Goal: Task Accomplishment & Management: Use online tool/utility

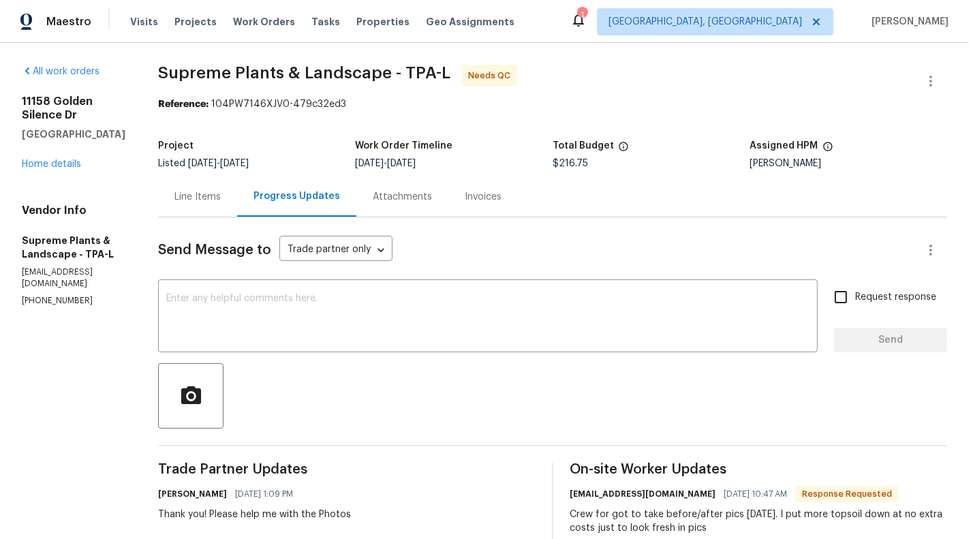
click at [187, 185] on div "Line Items" at bounding box center [197, 196] width 79 height 40
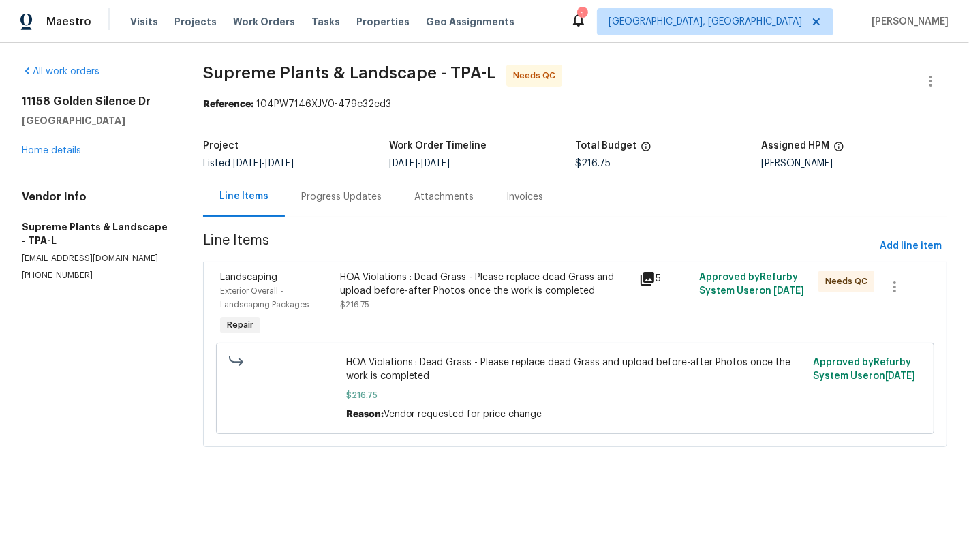
click at [773, 296] on span "[DATE]" at bounding box center [788, 291] width 31 height 10
copy span "Approved by Refurby System User on [DATE]"
click at [720, 321] on div "Approved by Refurby System User on [DATE]" at bounding box center [755, 304] width 120 height 76
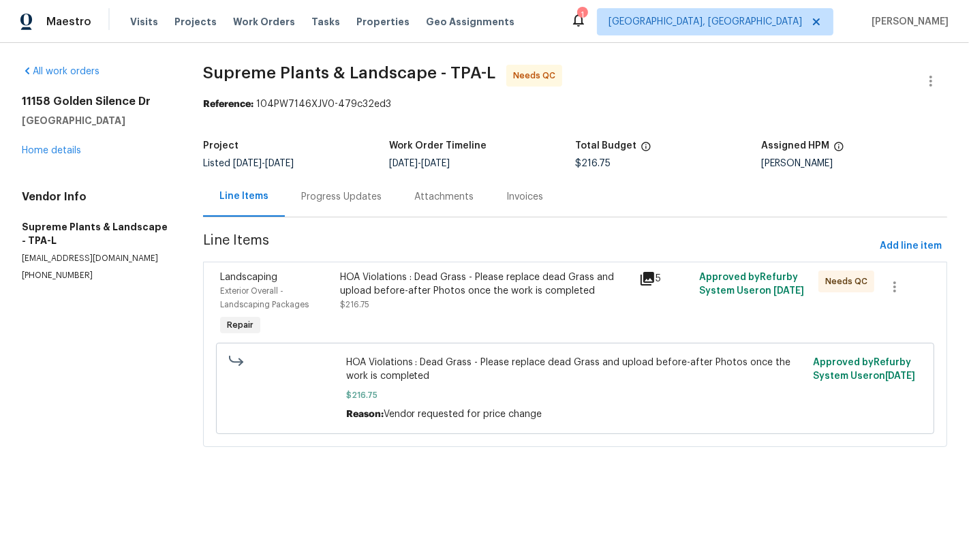
drag, startPoint x: 699, startPoint y: 305, endPoint x: 743, endPoint y: 305, distance: 43.6
click at [773, 296] on span "[DATE]" at bounding box center [788, 291] width 31 height 10
copy span "[DATE]"
click at [343, 196] on div "Progress Updates" at bounding box center [341, 197] width 80 height 14
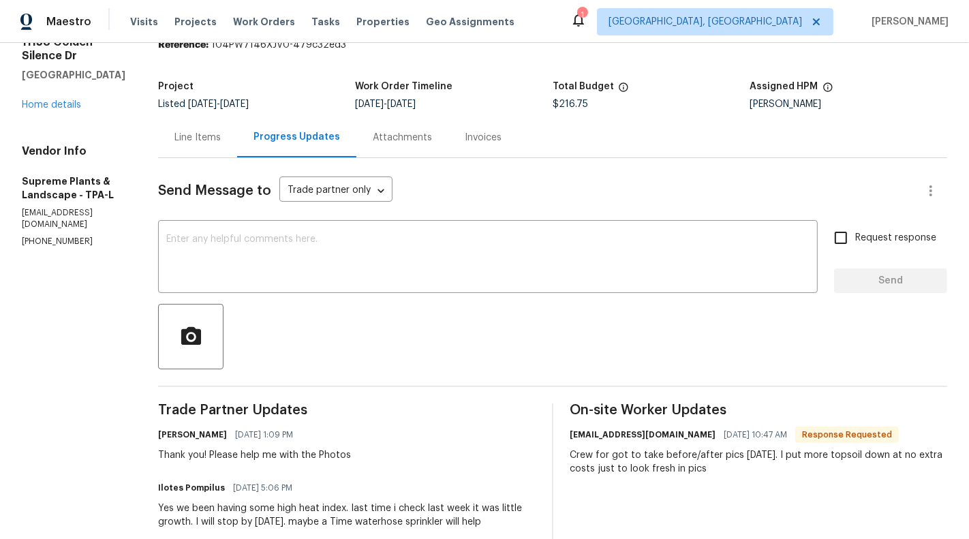
scroll to position [54, 0]
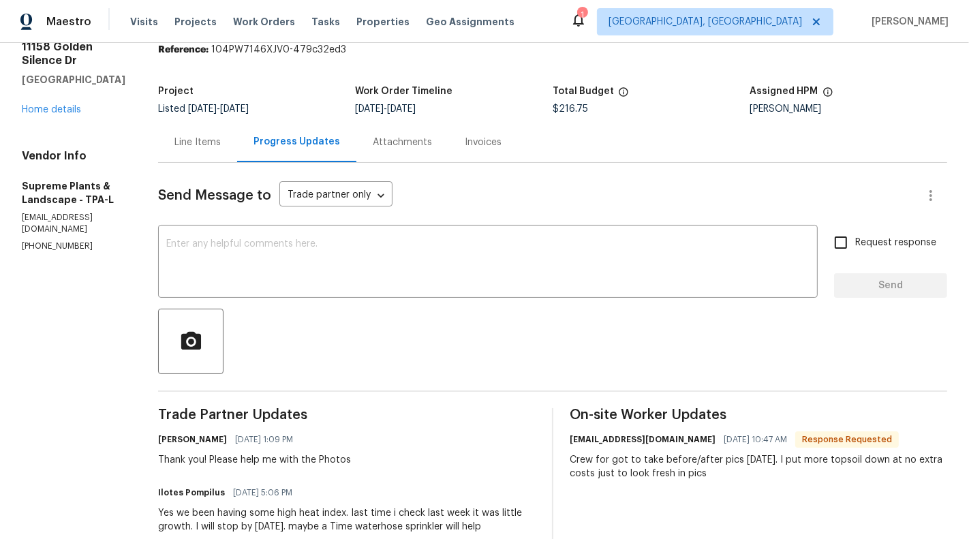
click at [195, 148] on div "Line Items" at bounding box center [197, 143] width 46 height 14
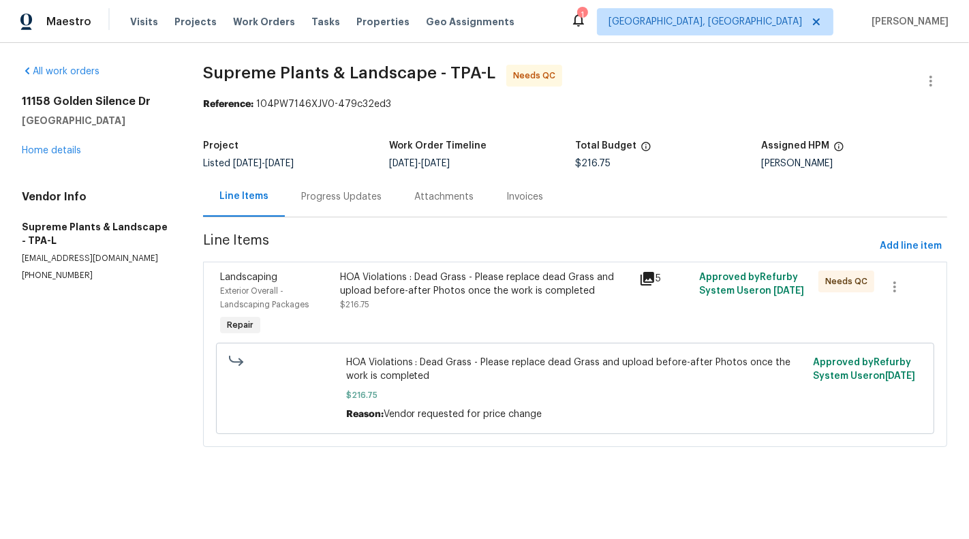
drag, startPoint x: 699, startPoint y: 306, endPoint x: 755, endPoint y: 306, distance: 55.9
click at [755, 306] on div "Approved by Refurby System User on [DATE]" at bounding box center [755, 304] width 120 height 76
copy span "[DATE]"
click at [455, 295] on div "HOA Violations : Dead Grass - Please replace dead Grass and upload before-after…" at bounding box center [485, 283] width 291 height 27
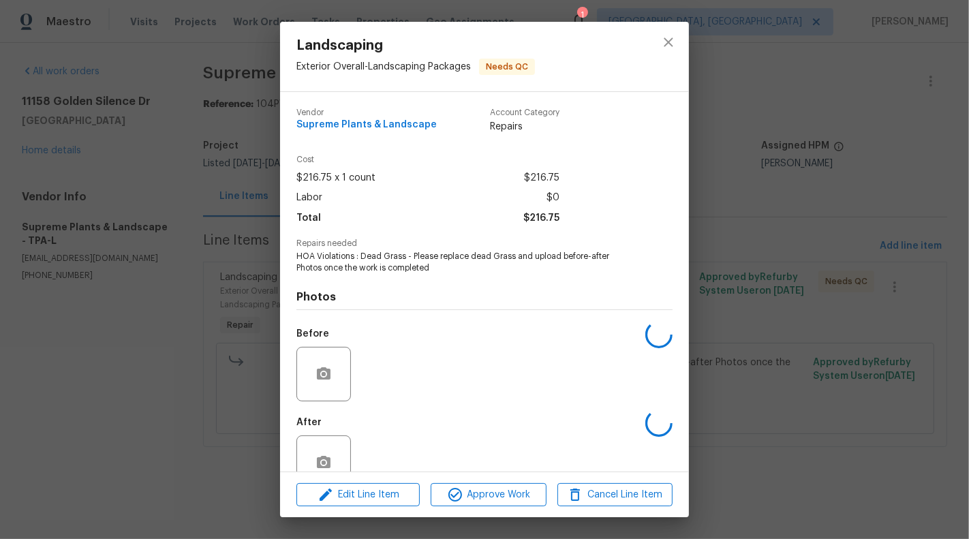
scroll to position [32, 0]
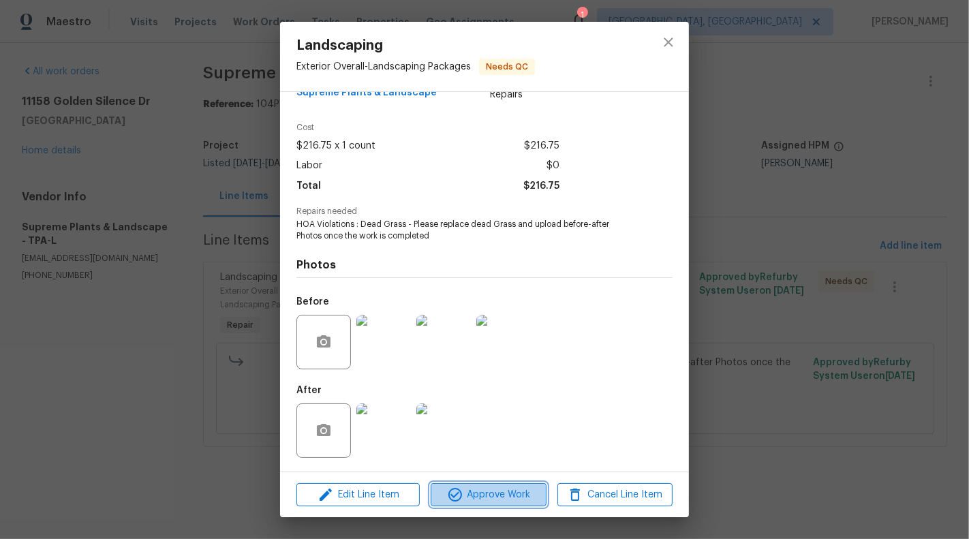
click at [484, 495] on span "Approve Work" at bounding box center [488, 494] width 107 height 17
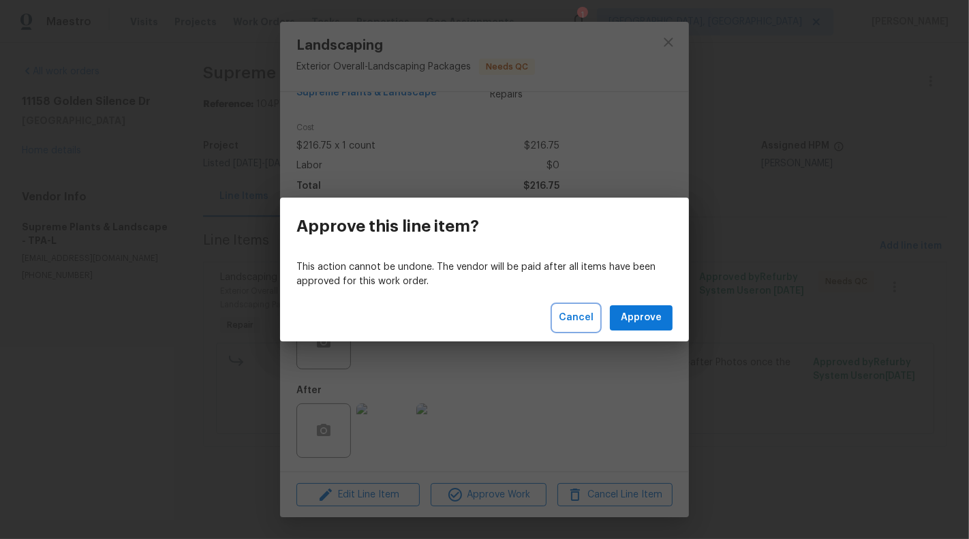
click at [588, 322] on span "Cancel" at bounding box center [576, 317] width 35 height 17
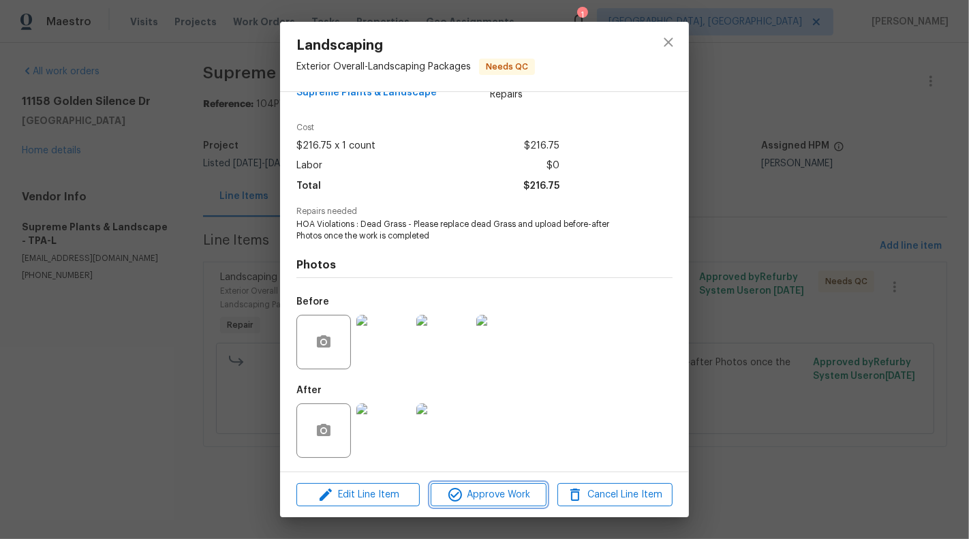
click at [508, 483] on button "Approve Work" at bounding box center [488, 495] width 115 height 24
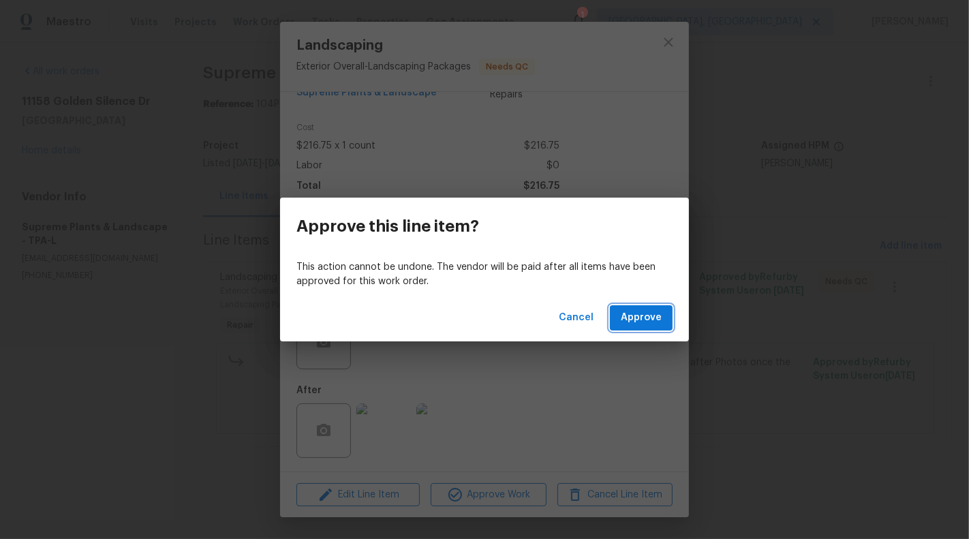
click at [638, 308] on button "Approve" at bounding box center [641, 317] width 63 height 25
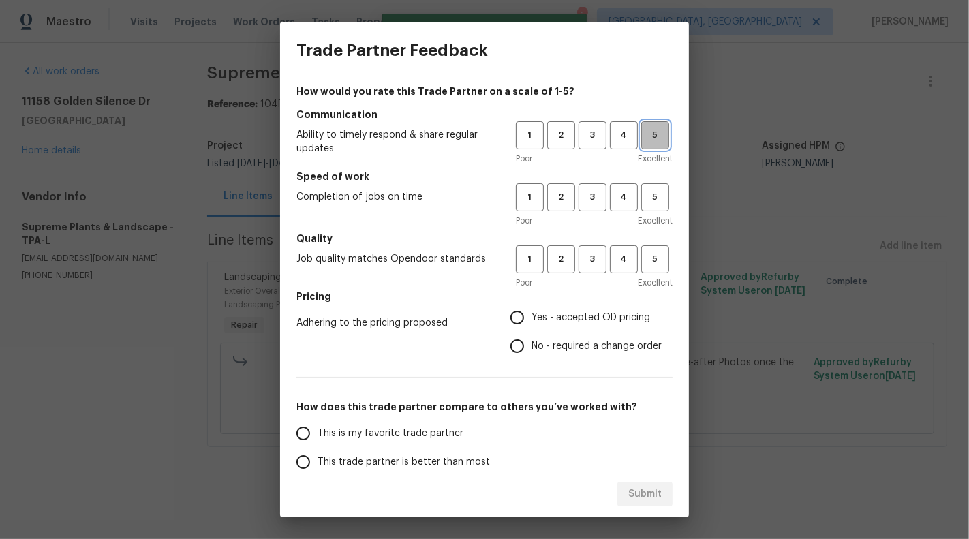
click at [642, 131] on span "5" at bounding box center [654, 135] width 25 height 16
click at [597, 136] on span "3" at bounding box center [592, 135] width 25 height 16
click at [597, 189] on span "3" at bounding box center [592, 197] width 25 height 16
click at [593, 277] on div "Poor Excellent" at bounding box center [594, 283] width 157 height 14
click at [592, 263] on span "3" at bounding box center [592, 259] width 25 height 16
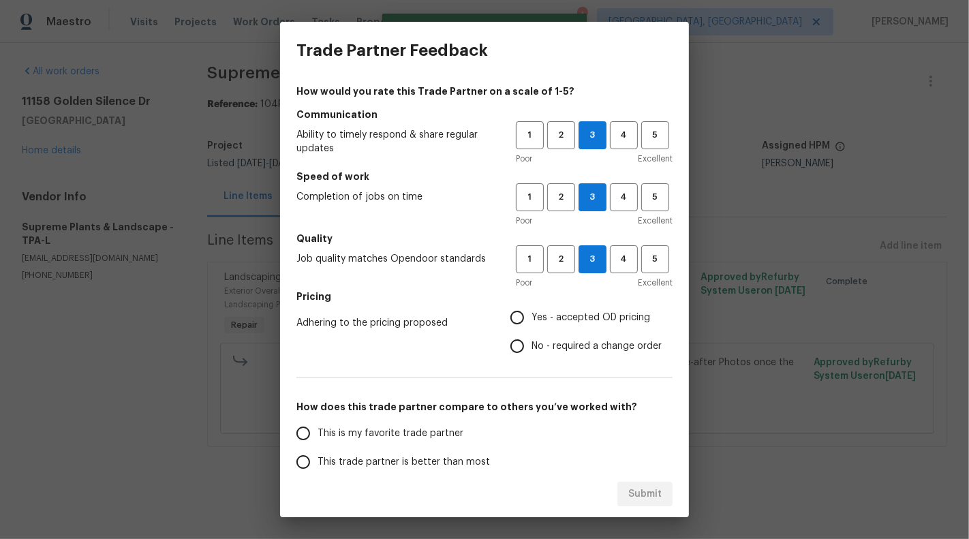
click at [537, 318] on span "Yes - accepted OD pricing" at bounding box center [590, 318] width 119 height 14
click at [531, 318] on input "Yes - accepted OD pricing" at bounding box center [517, 317] width 29 height 29
radio input "true"
click at [542, 347] on span "No - required a change order" at bounding box center [596, 346] width 130 height 14
click at [531, 347] on input "No - required a change order" at bounding box center [517, 346] width 29 height 29
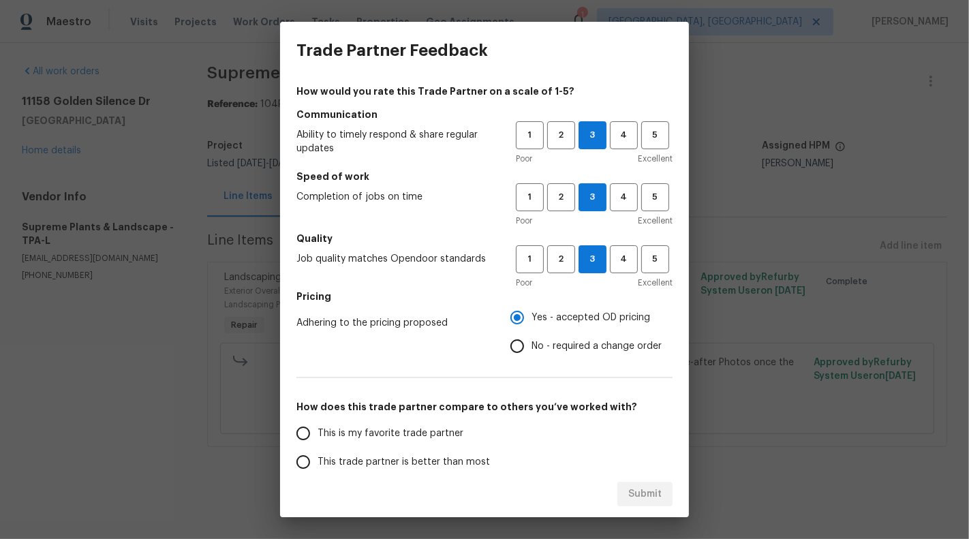
radio input "true"
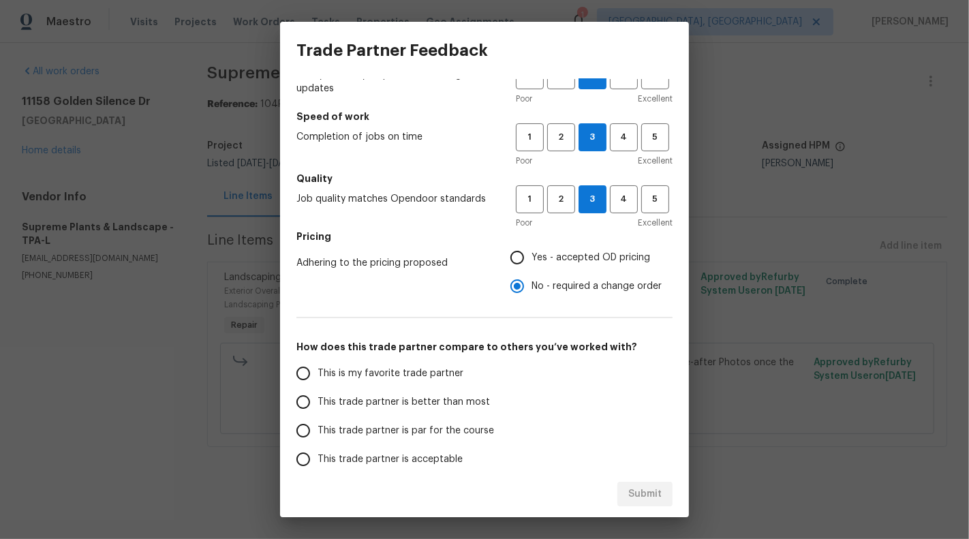
scroll to position [134, 0]
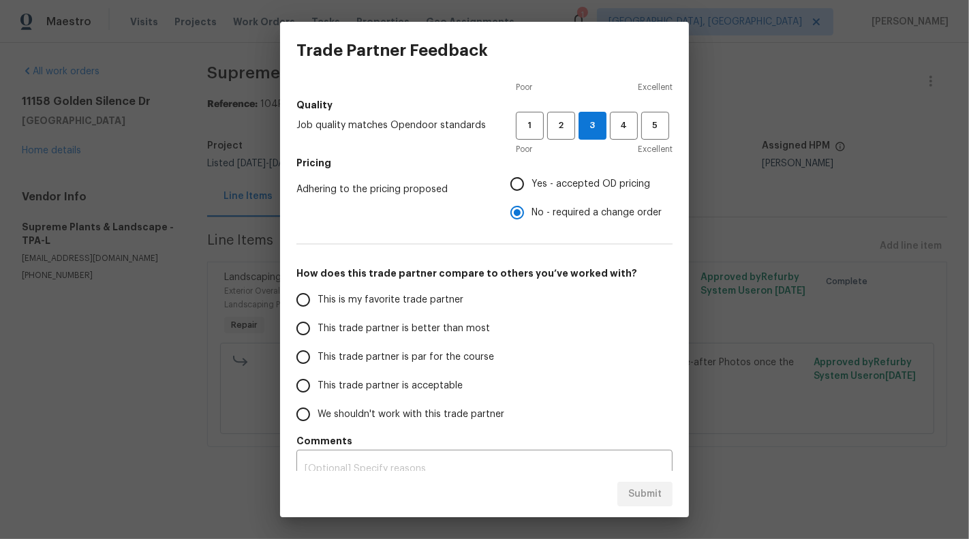
click at [414, 333] on span "This trade partner is better than most" at bounding box center [403, 329] width 172 height 14
click at [317, 333] on input "This trade partner is better than most" at bounding box center [303, 328] width 29 height 29
click at [649, 501] on span "Submit" at bounding box center [644, 494] width 33 height 17
radio input "true"
